Goal: Check status

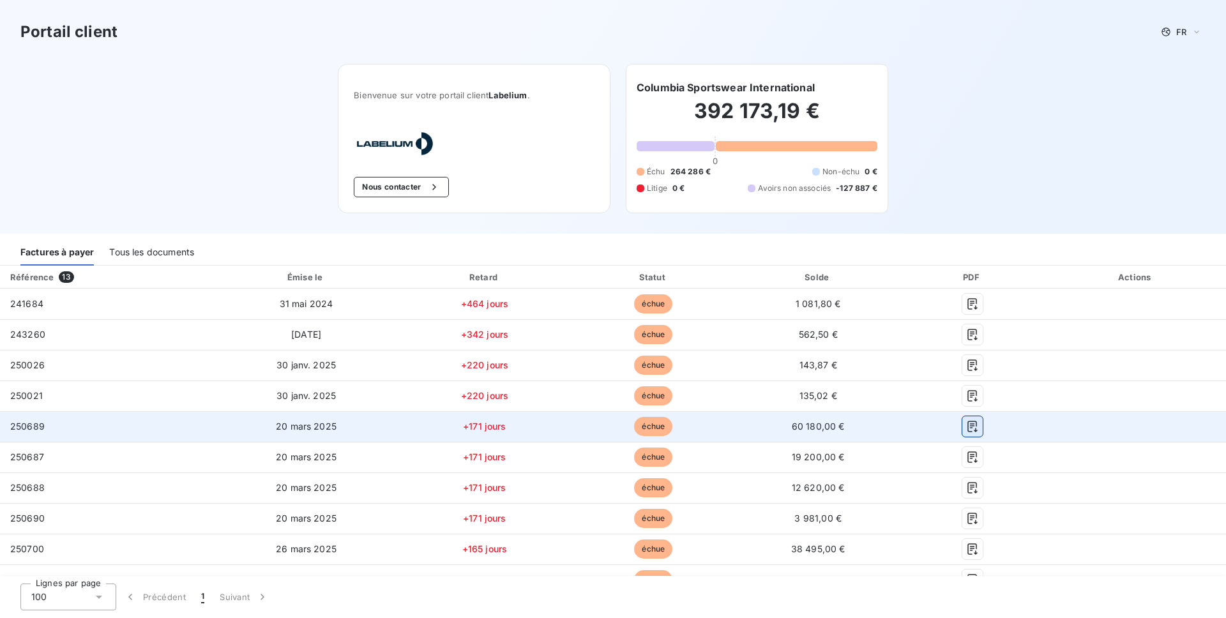
click at [966, 425] on icon "button" at bounding box center [972, 426] width 13 height 13
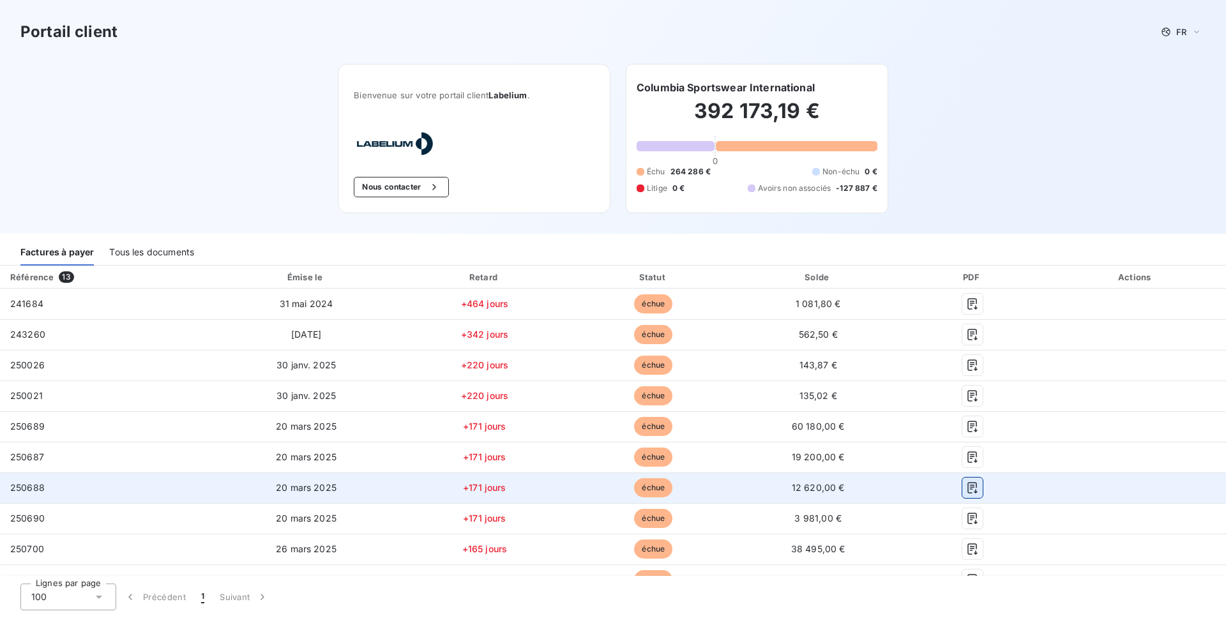
click at [968, 488] on icon "button" at bounding box center [973, 488] width 10 height 11
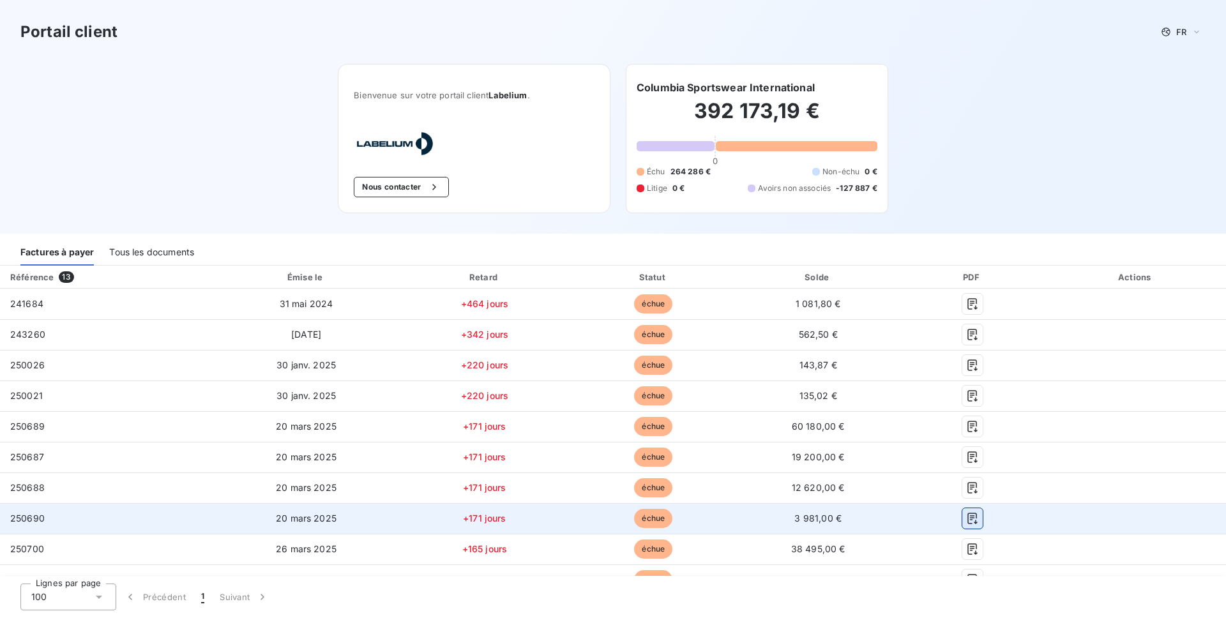
click at [968, 520] on icon "button" at bounding box center [973, 519] width 10 height 11
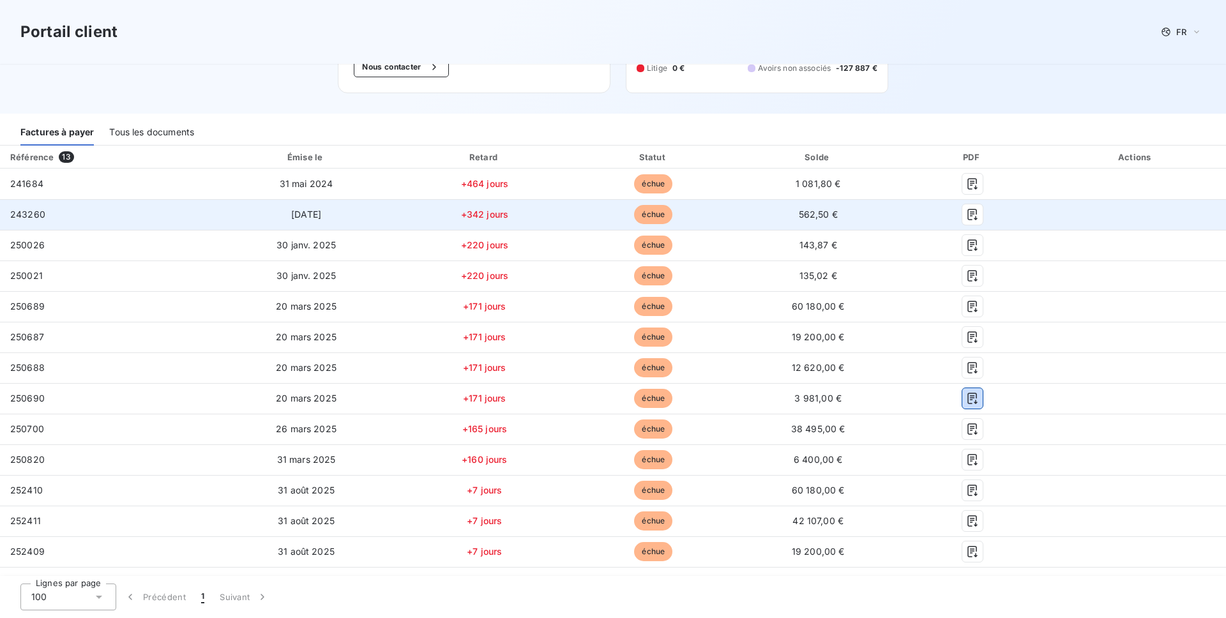
scroll to position [158, 0]
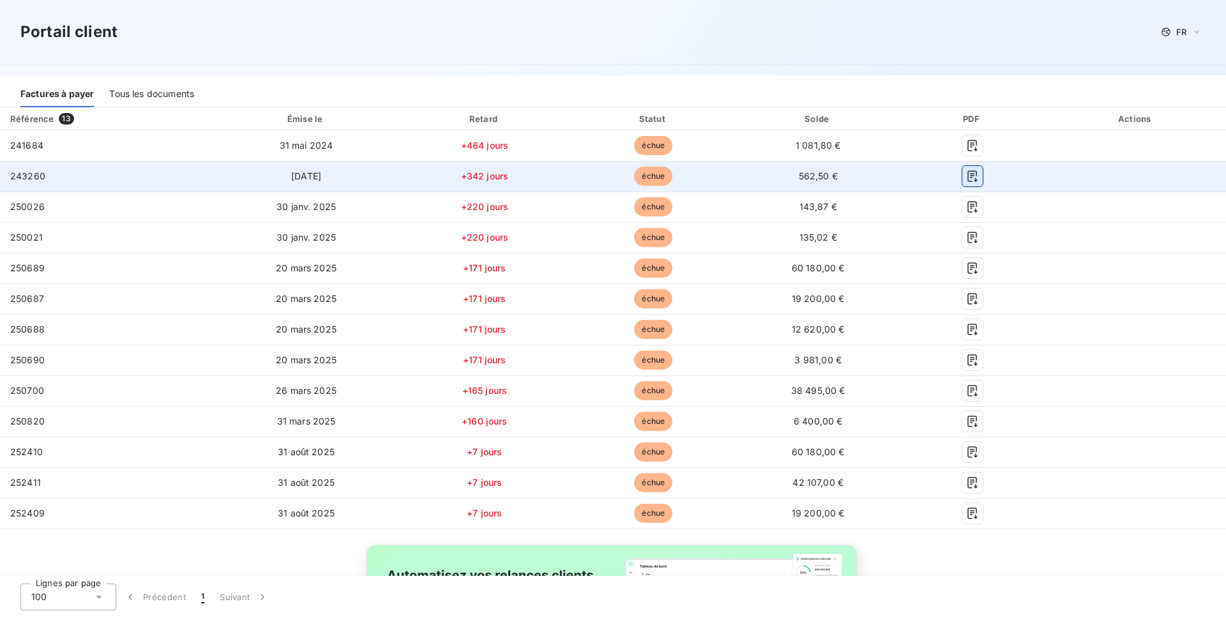
click at [966, 175] on icon "button" at bounding box center [972, 176] width 13 height 13
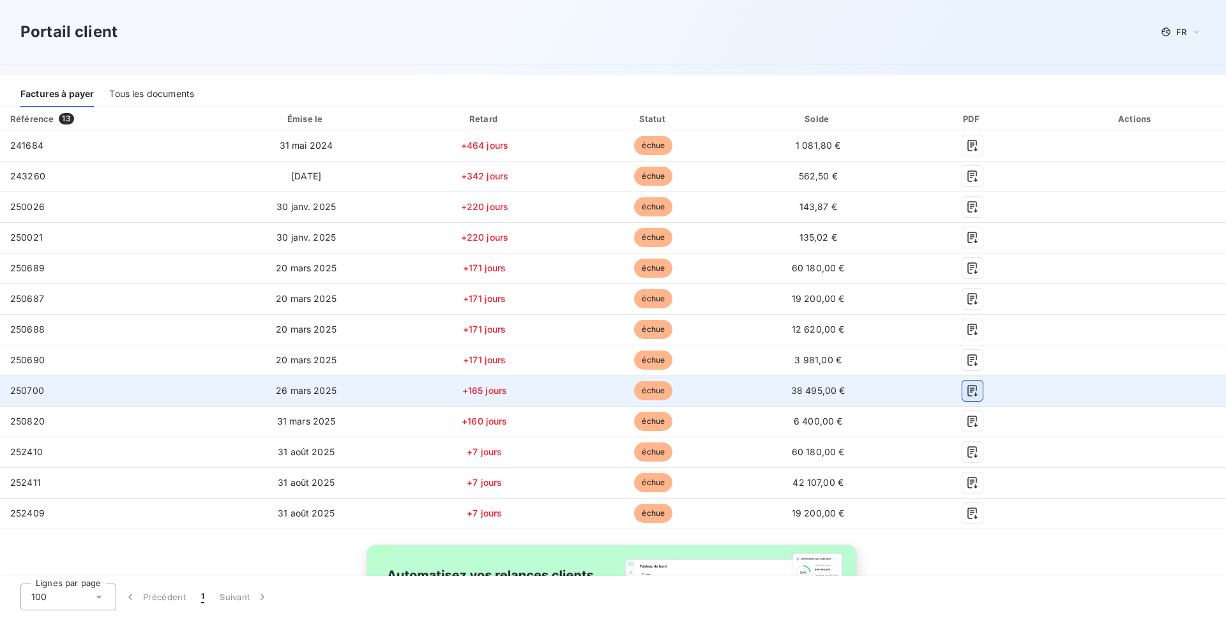
click at [968, 392] on icon "button" at bounding box center [973, 391] width 10 height 11
